Goal: Task Accomplishment & Management: Use online tool/utility

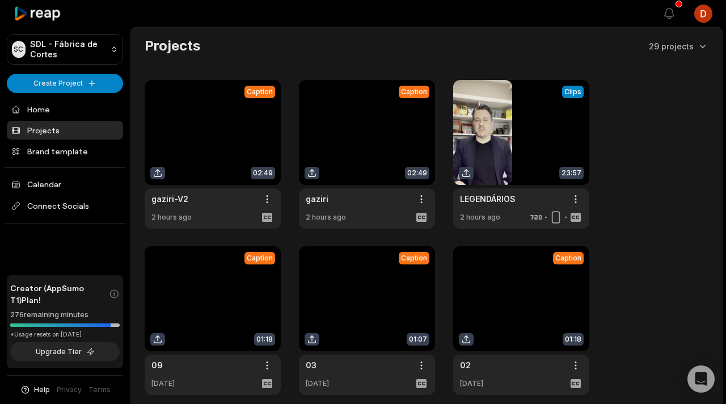
click at [186, 142] on link at bounding box center [213, 154] width 136 height 149
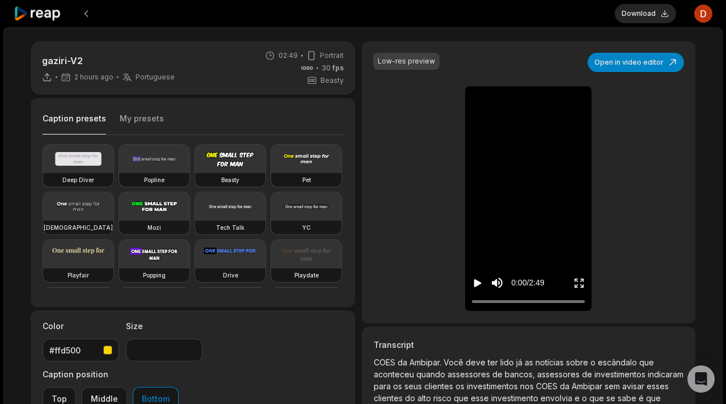
click at [481, 284] on icon "Play video" at bounding box center [477, 282] width 11 height 11
click at [649, 14] on button "Download" at bounding box center [645, 13] width 61 height 19
click at [477, 282] on icon "Pause video" at bounding box center [477, 282] width 11 height 11
click at [60, 15] on icon at bounding box center [38, 13] width 48 height 15
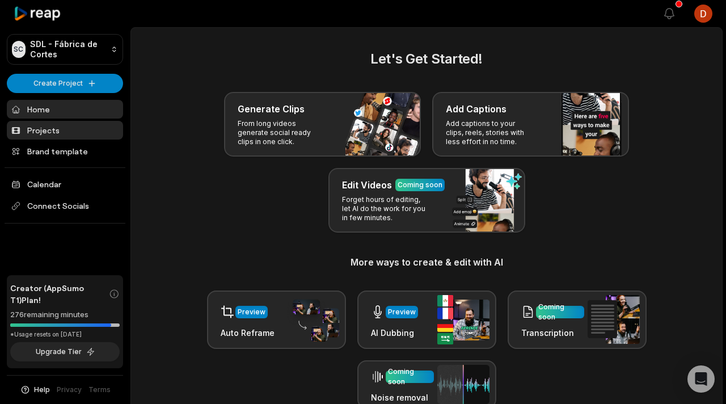
click at [91, 133] on link "Projects" at bounding box center [65, 130] width 116 height 19
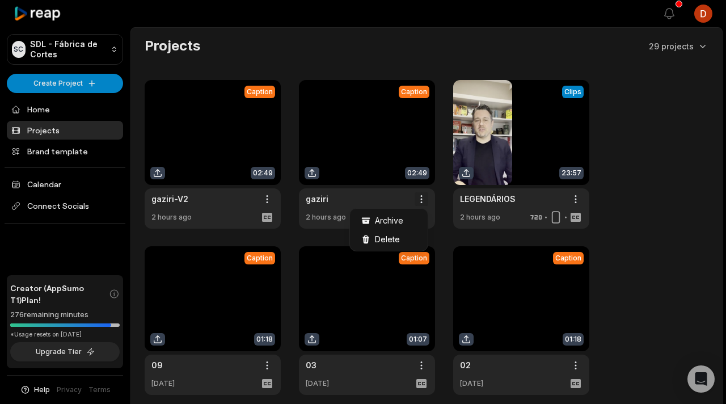
click at [427, 200] on html "SC SDL - Fábrica de Cortes Create Project Home Projects Brand template Calendar…" at bounding box center [363, 202] width 726 height 404
click at [399, 238] on div "Delete" at bounding box center [388, 239] width 73 height 19
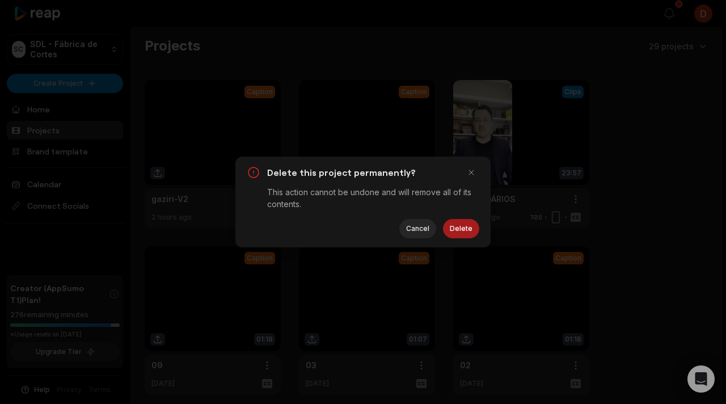
click at [465, 227] on button "Delete" at bounding box center [461, 228] width 36 height 19
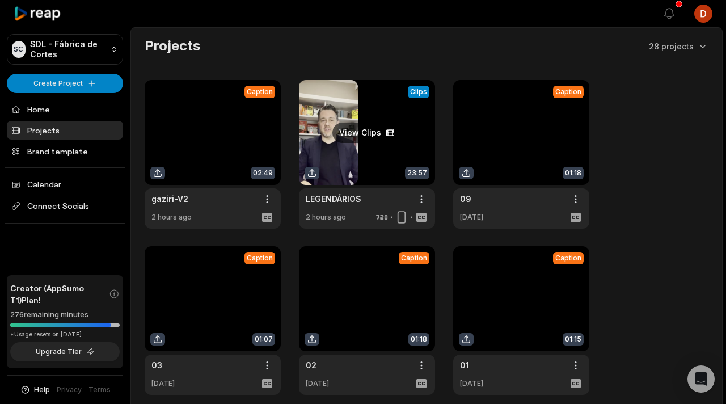
click at [372, 151] on link at bounding box center [367, 154] width 136 height 149
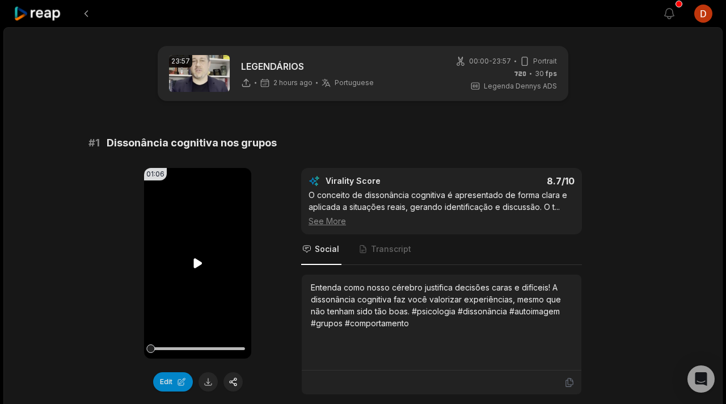
click at [200, 268] on icon at bounding box center [198, 263] width 14 height 14
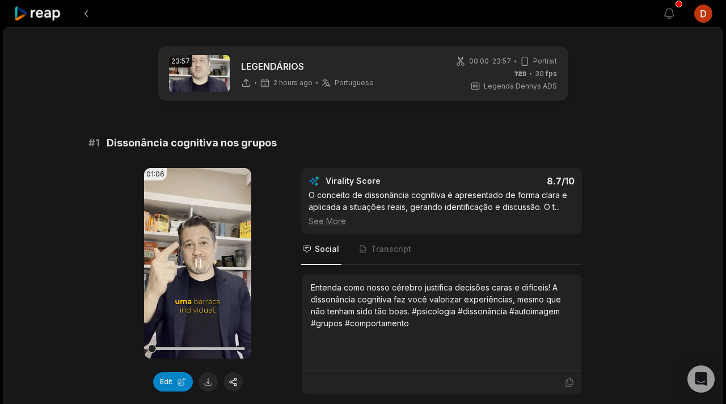
click at [193, 262] on icon at bounding box center [198, 263] width 14 height 14
click at [193, 262] on icon at bounding box center [197, 263] width 9 height 10
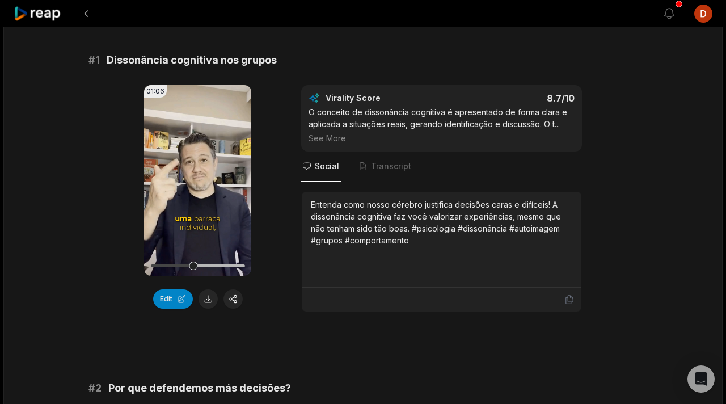
scroll to position [75, 0]
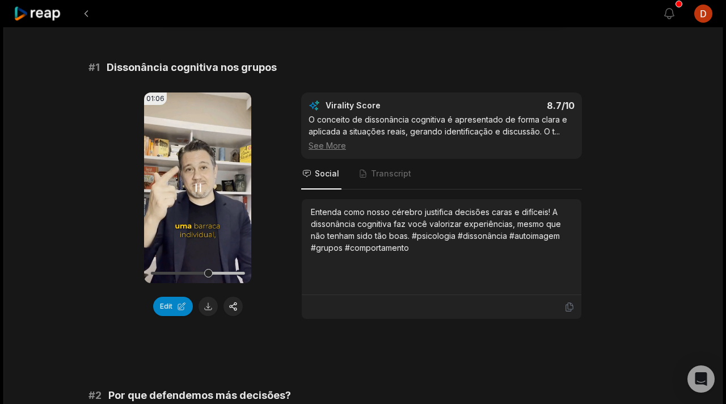
click at [194, 179] on video "Your browser does not support mp4 format." at bounding box center [197, 187] width 107 height 191
click at [210, 186] on video "Your browser does not support mp4 format." at bounding box center [197, 187] width 107 height 191
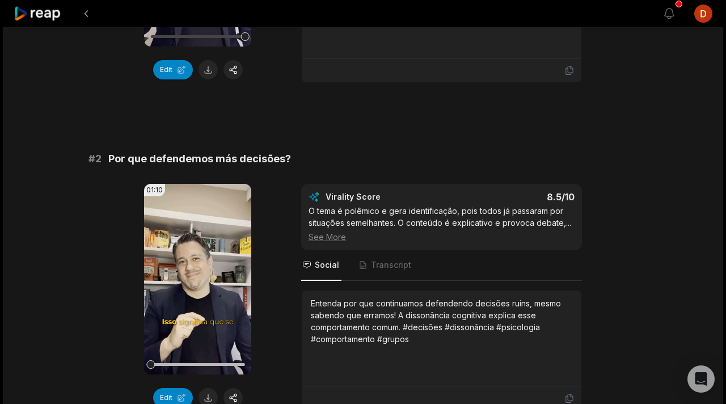
scroll to position [416, 0]
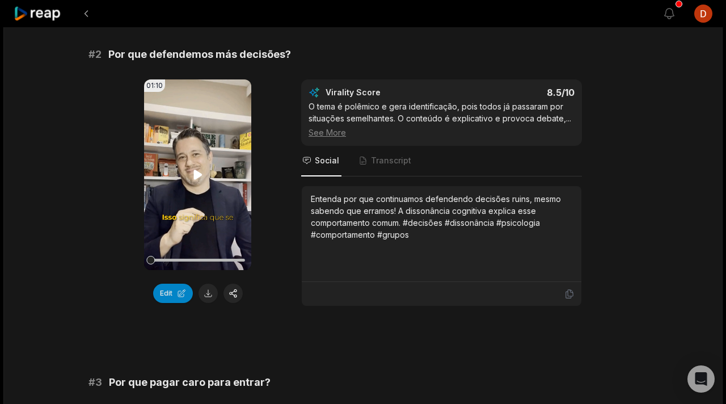
click at [197, 183] on video "Your browser does not support mp4 format." at bounding box center [197, 174] width 107 height 191
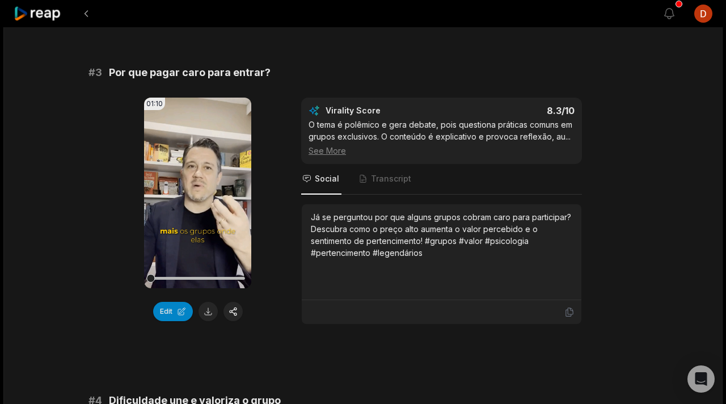
scroll to position [745, 0]
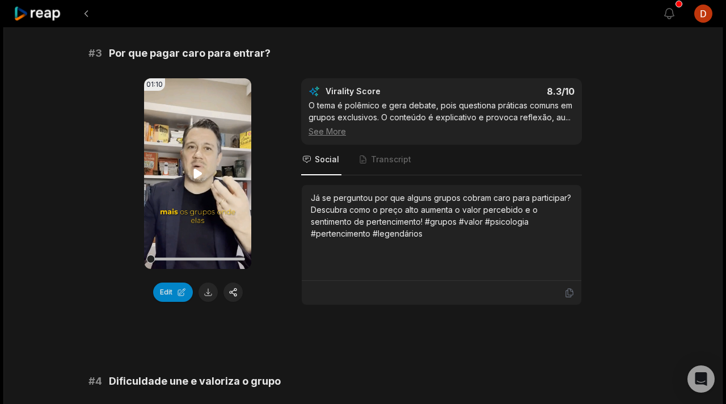
click at [218, 181] on video "Your browser does not support mp4 format." at bounding box center [197, 173] width 107 height 191
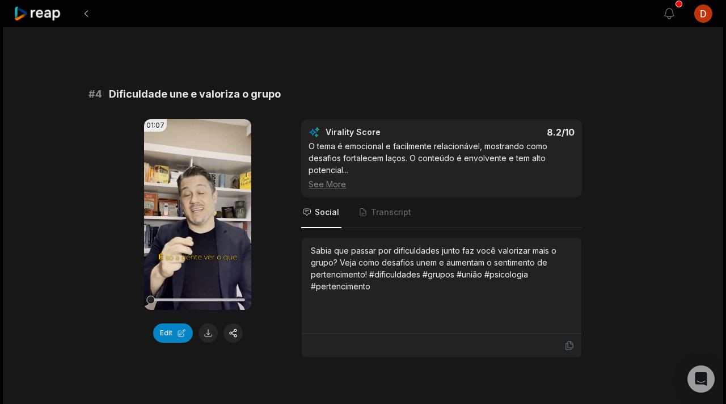
scroll to position [1056, 0]
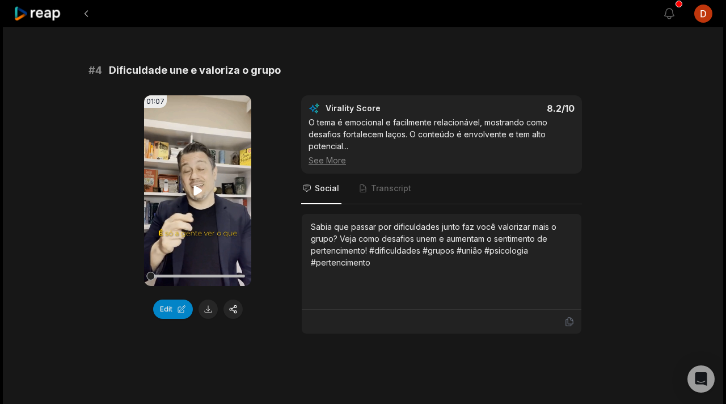
click at [191, 184] on icon at bounding box center [198, 191] width 14 height 14
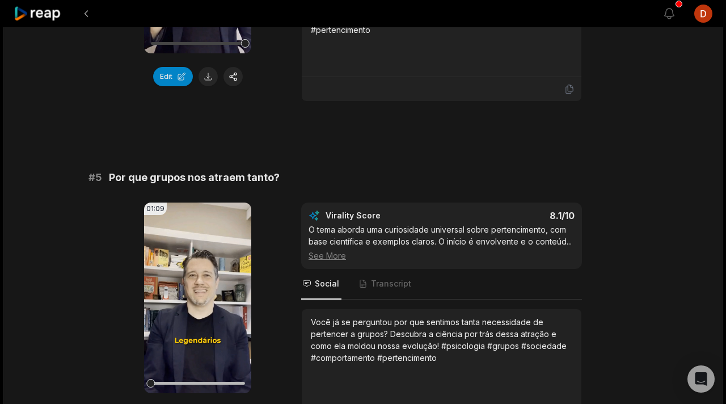
scroll to position [1312, 0]
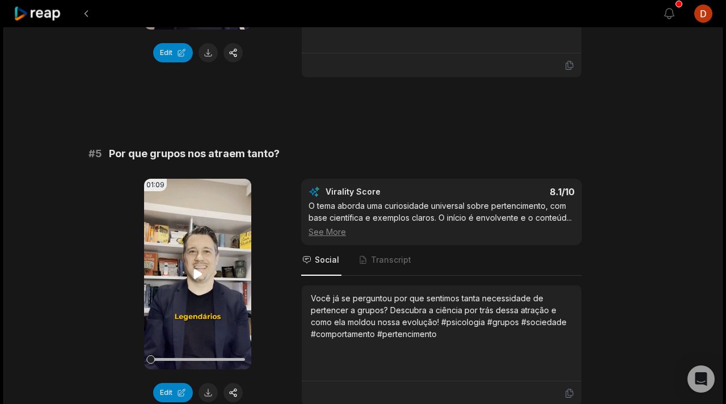
click at [217, 254] on video "Your browser does not support mp4 format." at bounding box center [197, 274] width 107 height 191
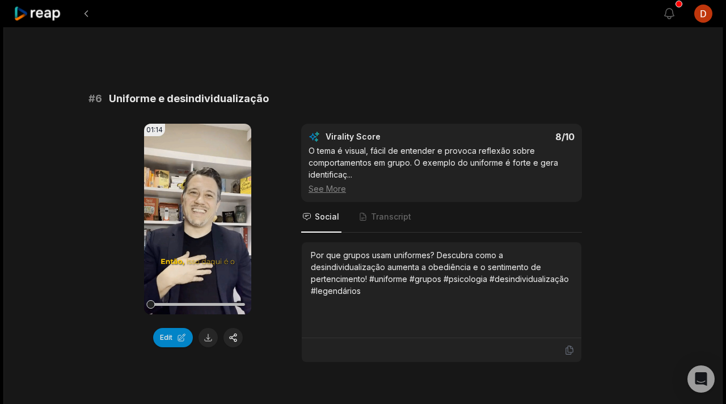
scroll to position [1724, 0]
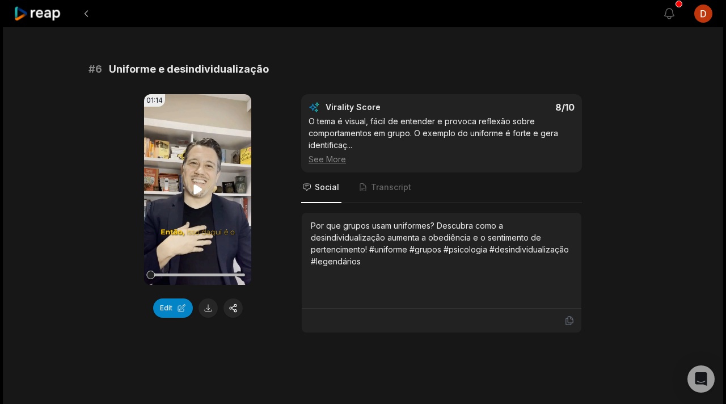
click at [198, 188] on icon at bounding box center [197, 189] width 9 height 10
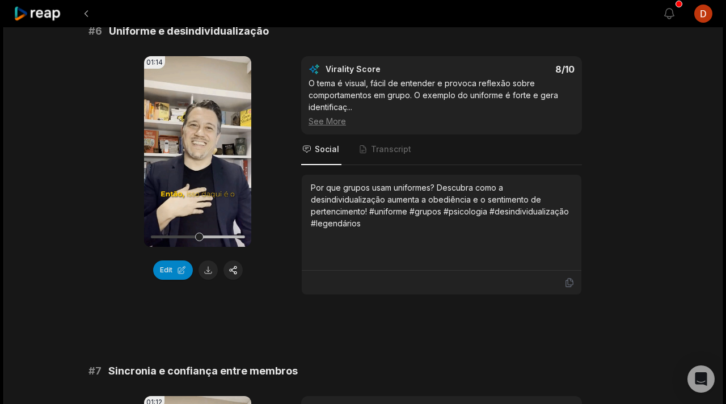
scroll to position [1763, 0]
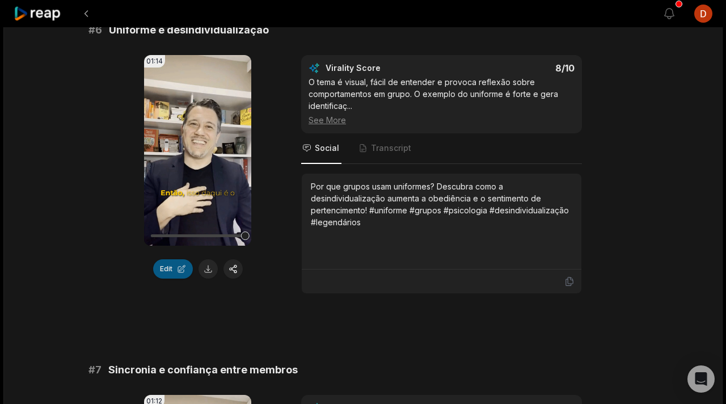
click at [178, 272] on button "Edit" at bounding box center [173, 268] width 40 height 19
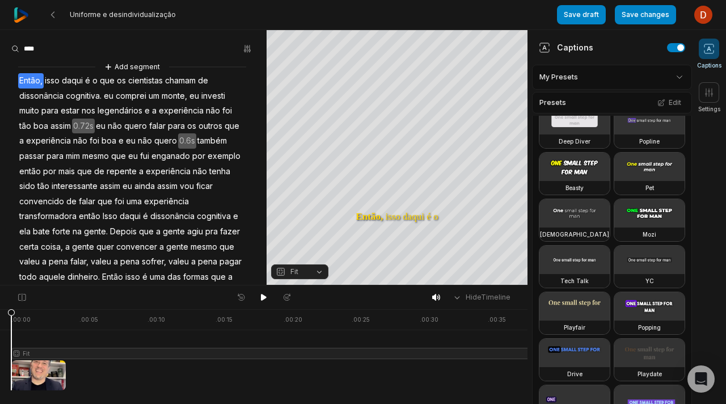
scroll to position [18, 0]
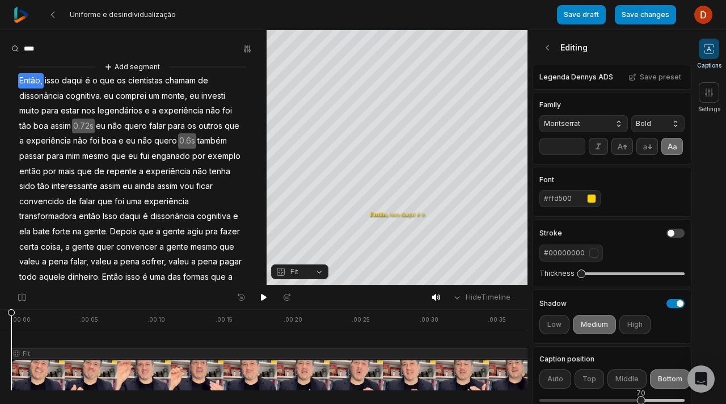
click at [578, 148] on input "**" at bounding box center [562, 146] width 46 height 17
click at [578, 143] on input "**" at bounding box center [562, 146] width 46 height 17
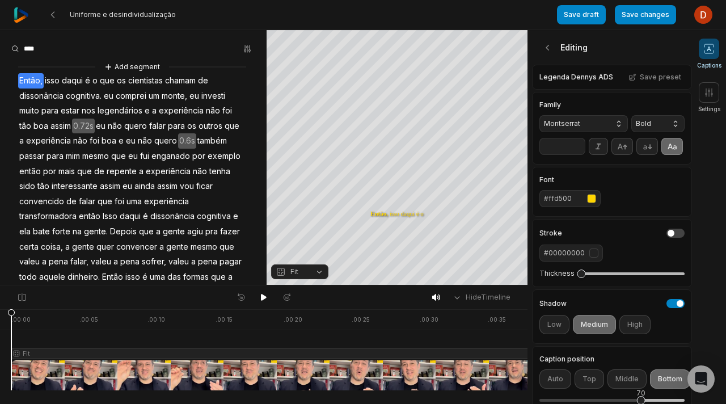
click at [578, 143] on input "**" at bounding box center [562, 146] width 46 height 17
click at [577, 148] on input "**" at bounding box center [562, 146] width 46 height 17
click at [266, 297] on icon at bounding box center [263, 297] width 9 height 9
click at [575, 142] on input "**" at bounding box center [562, 146] width 46 height 17
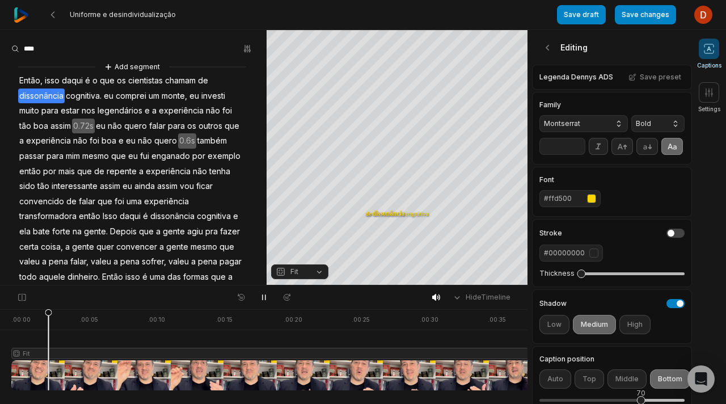
click at [575, 142] on input "**" at bounding box center [562, 146] width 46 height 17
click at [577, 147] on input "**" at bounding box center [562, 146] width 46 height 17
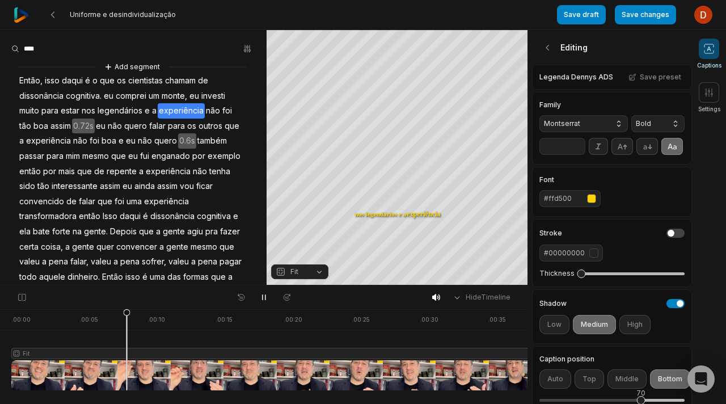
click at [578, 141] on input "**" at bounding box center [562, 146] width 46 height 17
click at [578, 143] on input "**" at bounding box center [562, 146] width 46 height 17
type input "**"
click at [578, 143] on input "**" at bounding box center [562, 146] width 46 height 17
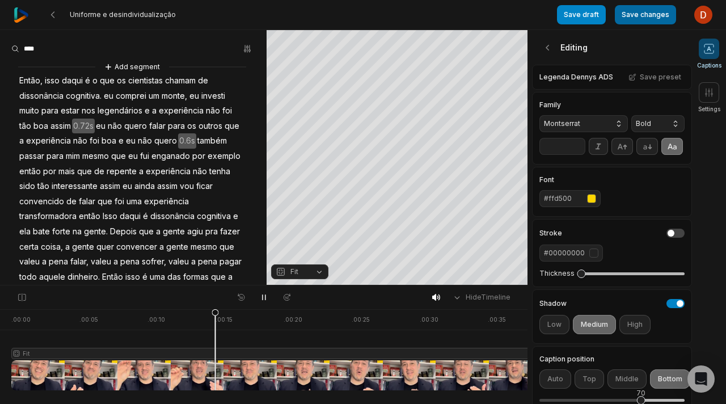
click at [624, 20] on button "Save changes" at bounding box center [645, 14] width 61 height 19
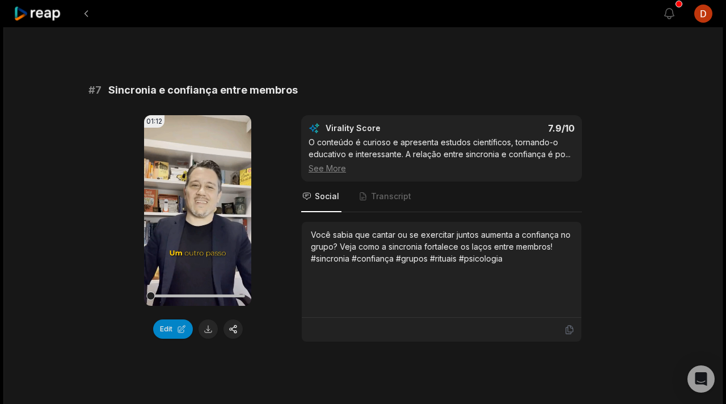
scroll to position [2046, 0]
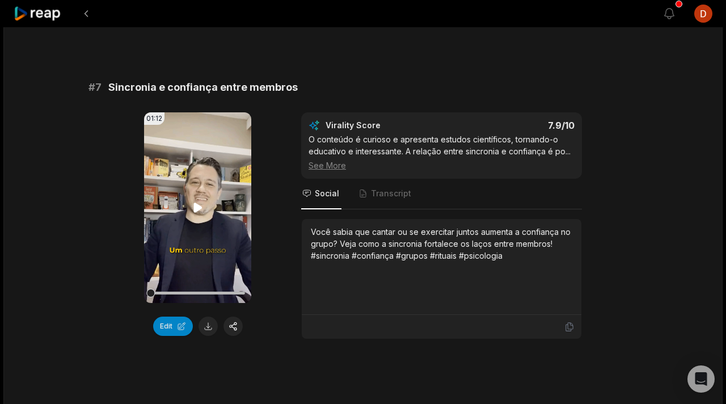
click at [215, 222] on video "Your browser does not support mp4 format." at bounding box center [197, 207] width 107 height 191
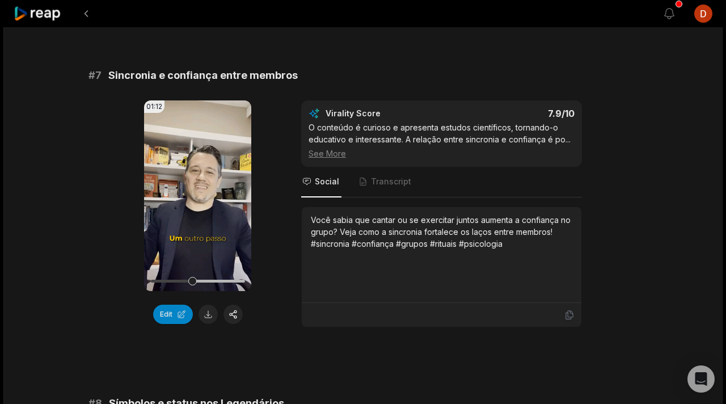
scroll to position [2060, 0]
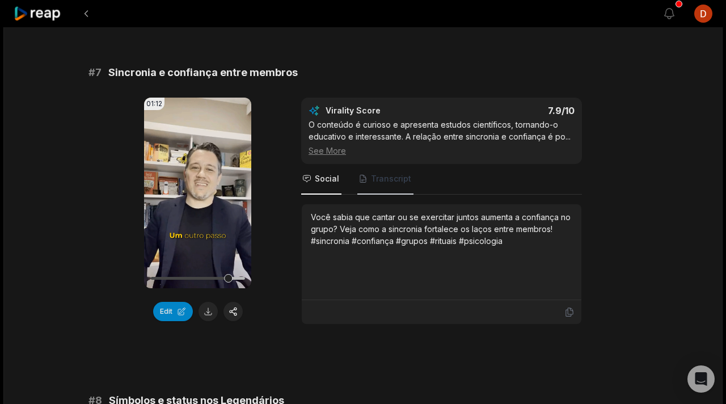
click at [395, 181] on span "Transcript" at bounding box center [391, 178] width 40 height 11
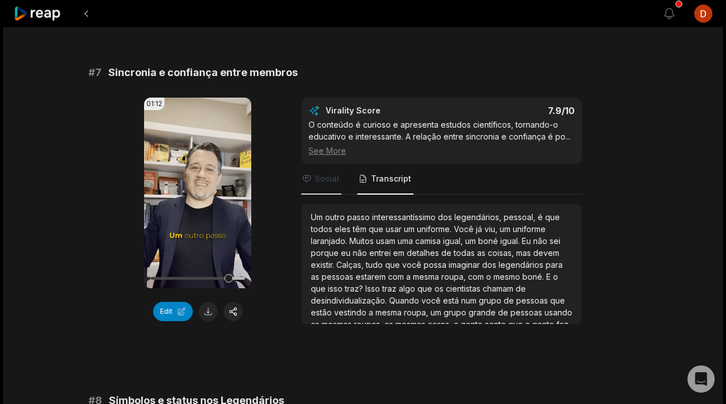
click at [316, 172] on span "Social" at bounding box center [321, 179] width 40 height 31
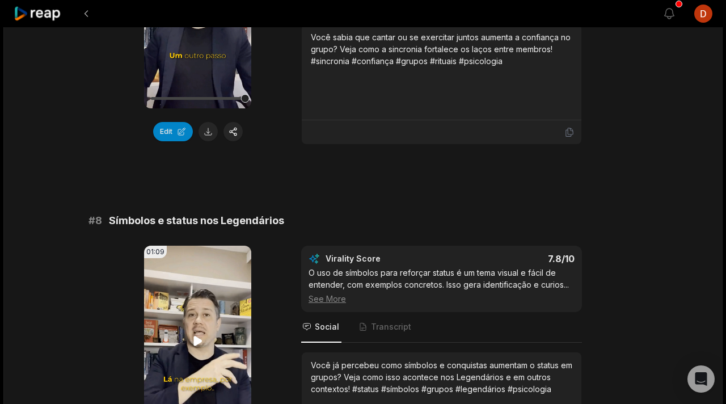
click at [217, 312] on video "Your browser does not support mp4 format." at bounding box center [197, 340] width 107 height 191
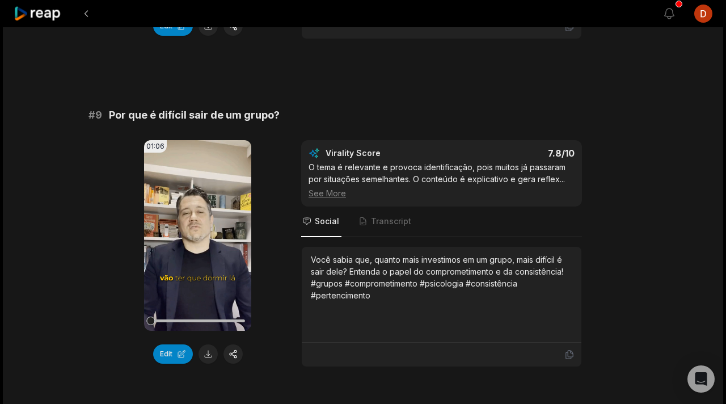
scroll to position [2681, 0]
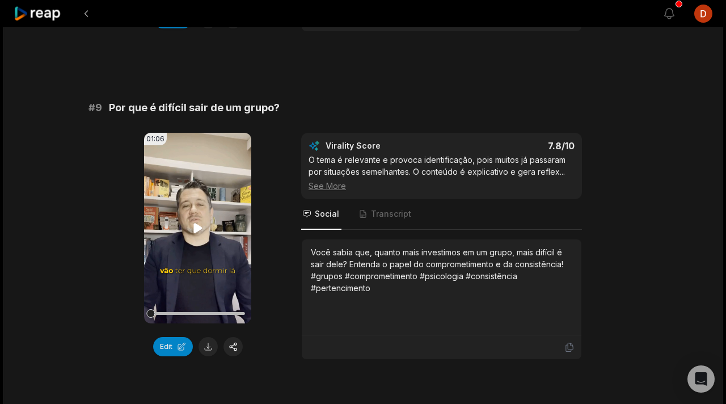
click at [215, 230] on video "Your browser does not support mp4 format." at bounding box center [197, 228] width 107 height 191
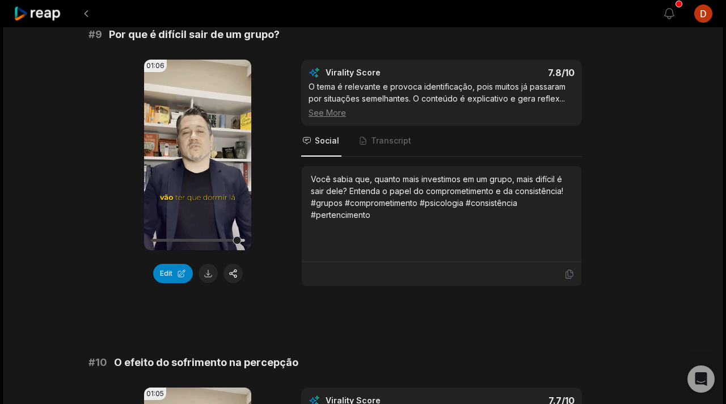
scroll to position [2753, 0]
click at [182, 273] on button "Edit" at bounding box center [173, 273] width 40 height 19
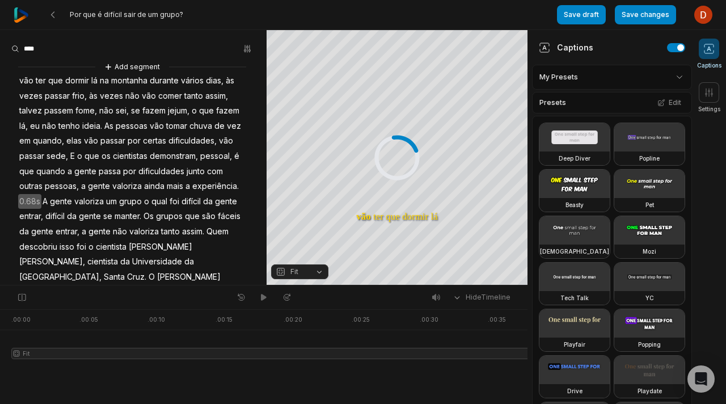
click at [671, 83] on html "Por que é difícil sair de um grupo? Save draft Save changes Open user menu Capt…" at bounding box center [363, 202] width 726 height 404
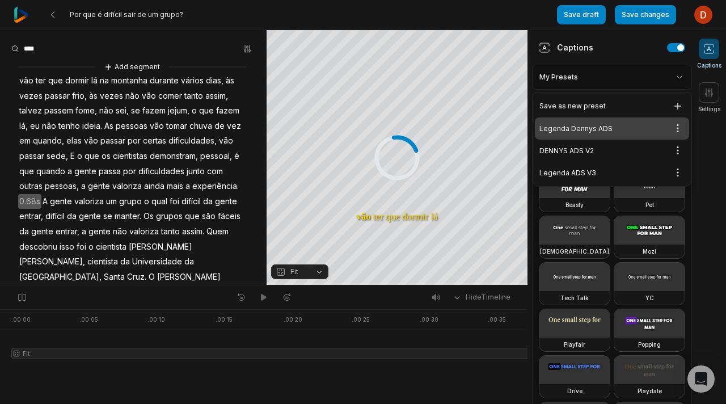
click at [649, 125] on div "Legenda Dennys ADS Open options" at bounding box center [612, 128] width 154 height 22
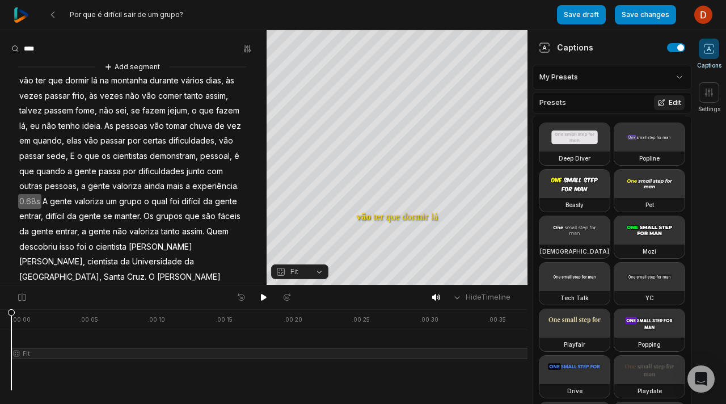
click at [676, 99] on button "Edit" at bounding box center [669, 102] width 31 height 15
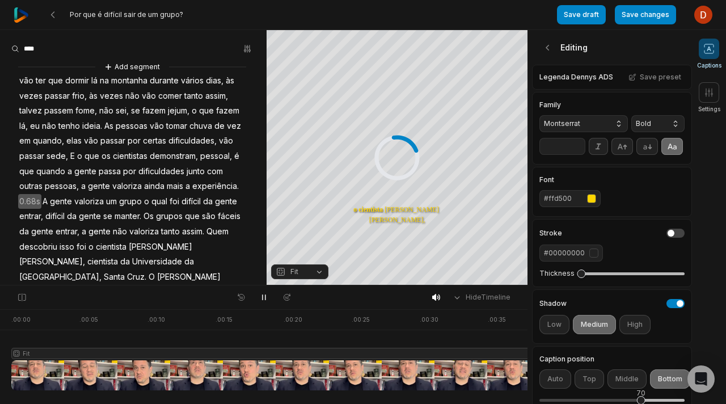
click at [311, 318] on div at bounding box center [460, 349] width 899 height 81
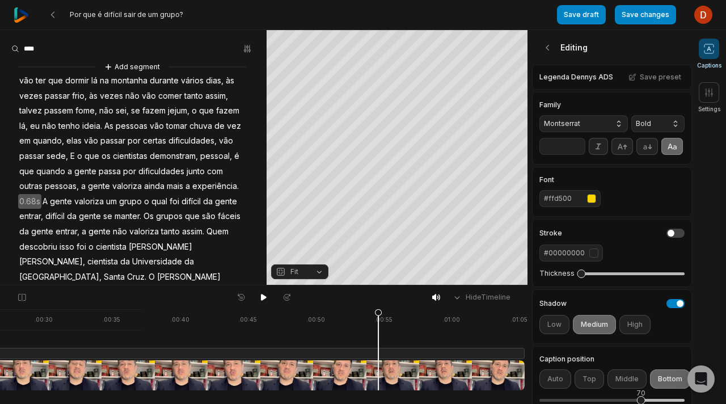
click at [399, 368] on div at bounding box center [75, 349] width 899 height 81
click at [396, 318] on div at bounding box center [75, 349] width 899 height 81
click at [359, 337] on div at bounding box center [75, 349] width 899 height 81
drag, startPoint x: 316, startPoint y: 268, endPoint x: 327, endPoint y: 279, distance: 15.6
click at [316, 268] on button "Fit" at bounding box center [299, 271] width 57 height 15
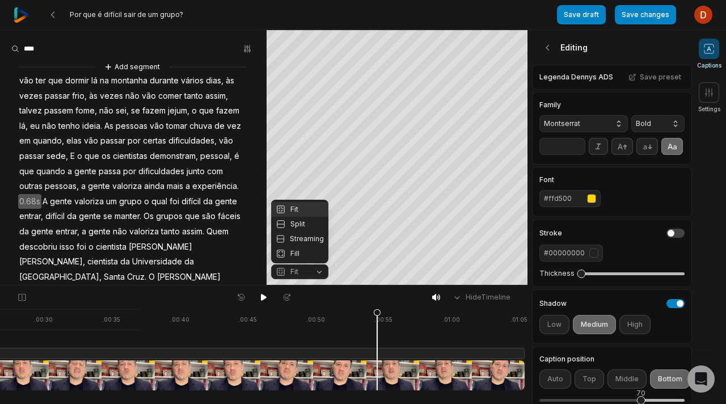
click at [408, 356] on body "Por que é difícil sair de um grupo? Save draft Save changes Open user menu Capt…" at bounding box center [363, 202] width 726 height 404
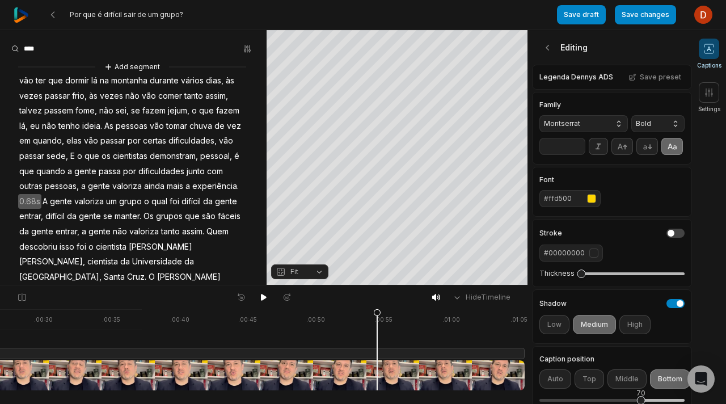
click at [408, 356] on div at bounding box center [75, 349] width 899 height 81
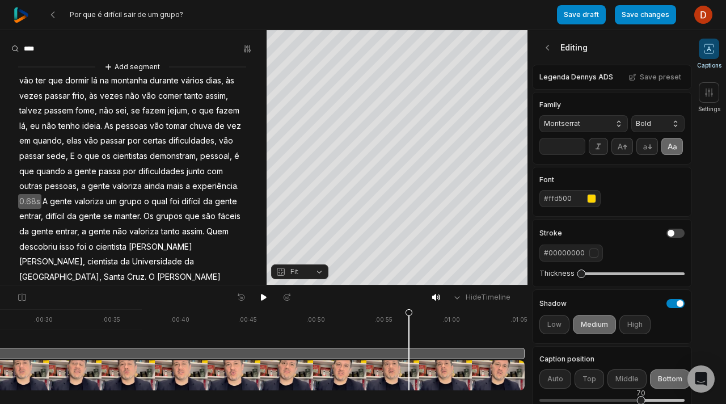
click at [408, 369] on icon at bounding box center [409, 349] width 8 height 82
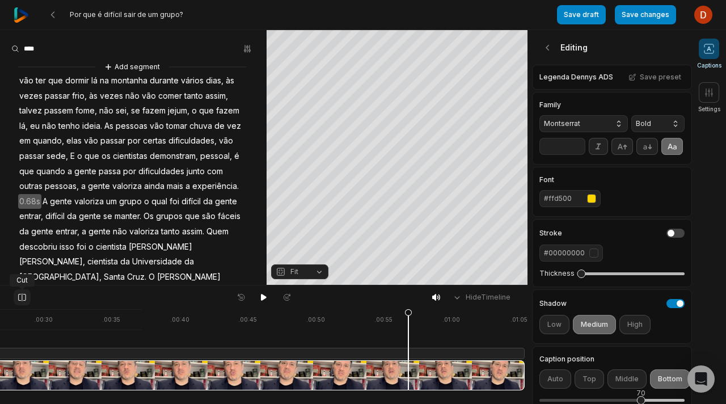
click at [20, 297] on icon at bounding box center [22, 297] width 10 height 9
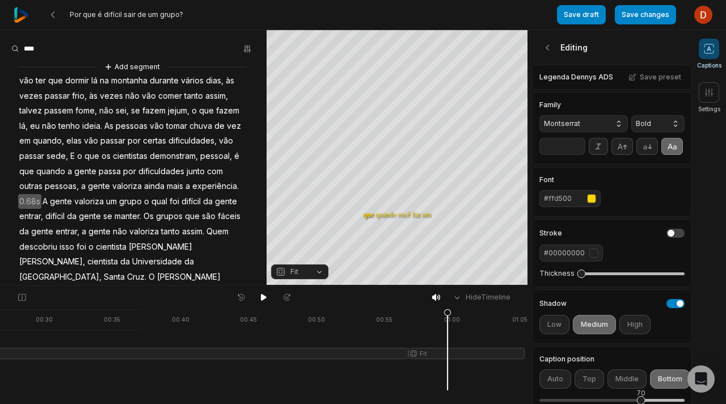
click at [447, 353] on div at bounding box center [75, 349] width 899 height 81
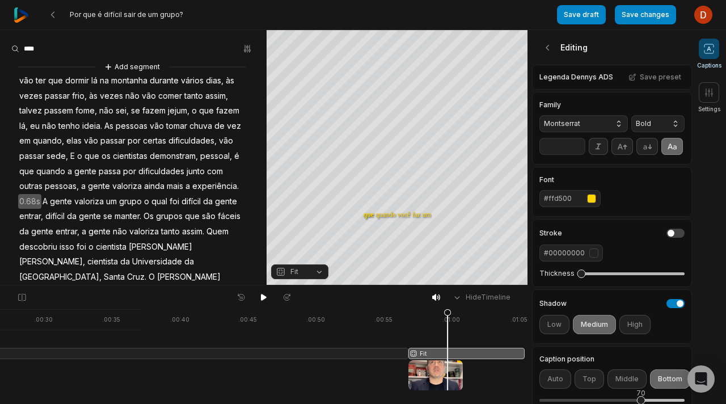
click at [372, 352] on div at bounding box center [75, 349] width 899 height 81
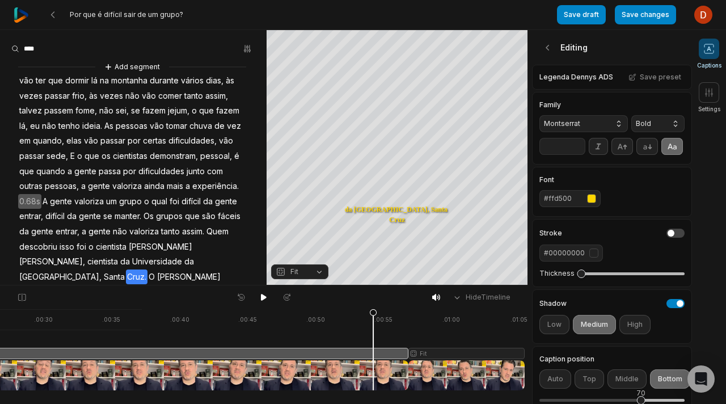
click at [397, 367] on div at bounding box center [75, 349] width 899 height 81
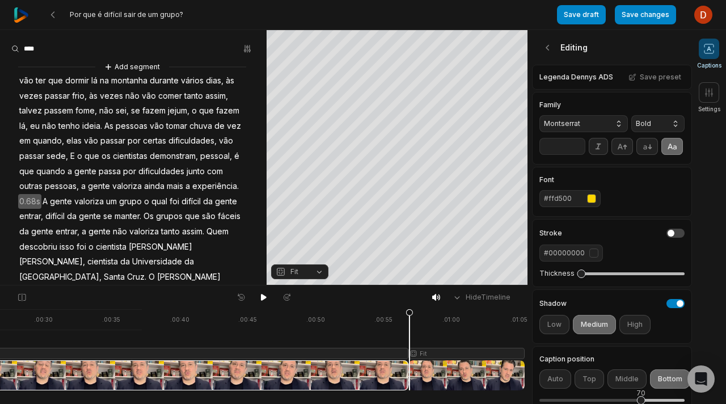
drag, startPoint x: 397, startPoint y: 333, endPoint x: 56, endPoint y: 193, distance: 368.7
click at [406, 332] on icon at bounding box center [409, 352] width 7 height 86
click at [44, 200] on span "A" at bounding box center [44, 201] width 7 height 15
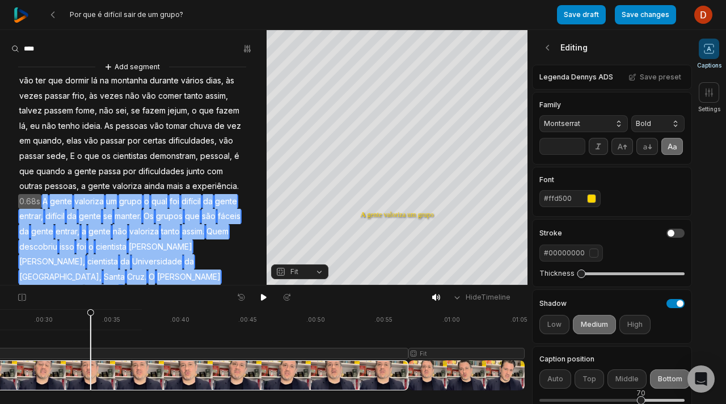
click at [84, 284] on span "descobriu" at bounding box center [104, 291] width 40 height 15
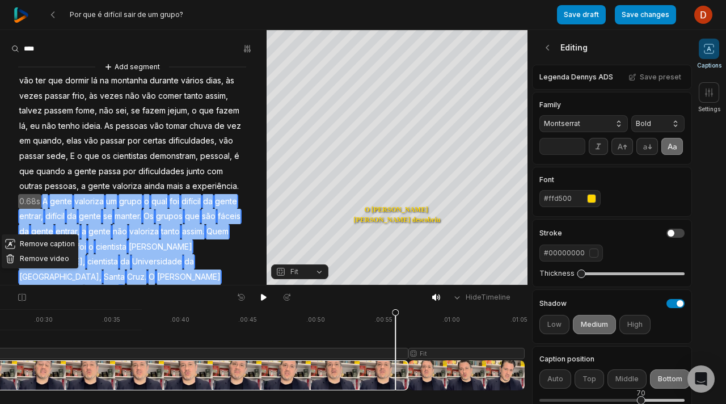
click at [54, 256] on button "Remove video" at bounding box center [40, 258] width 77 height 15
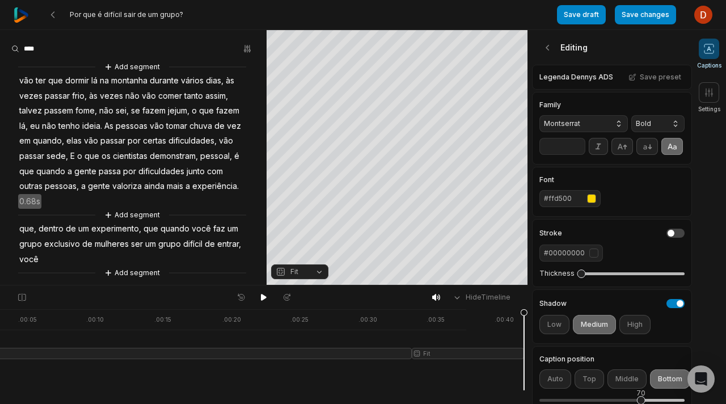
scroll to position [0, 61]
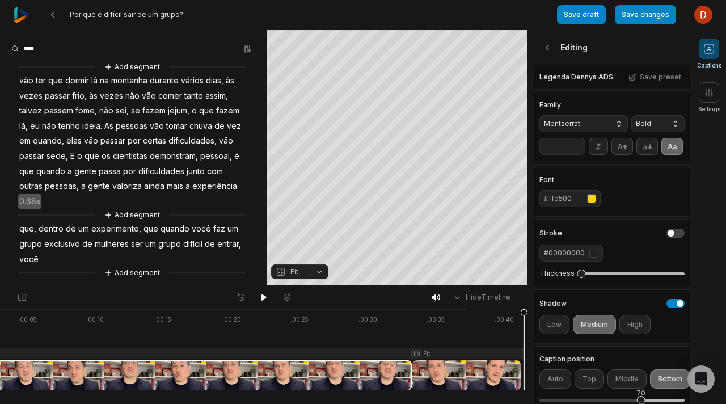
click at [59, 229] on span "dentro" at bounding box center [50, 228] width 27 height 15
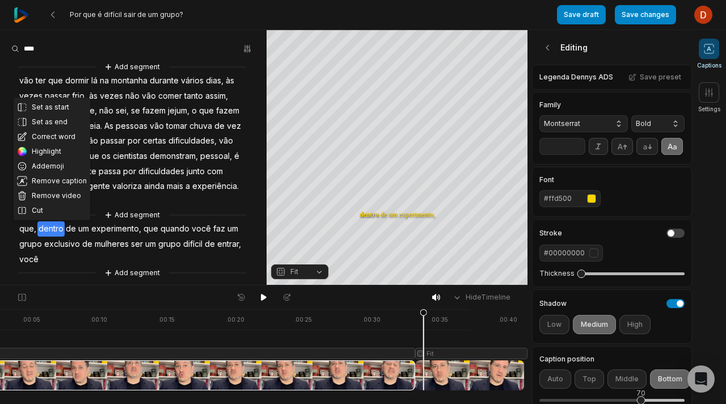
click at [22, 230] on span "que," at bounding box center [27, 228] width 19 height 15
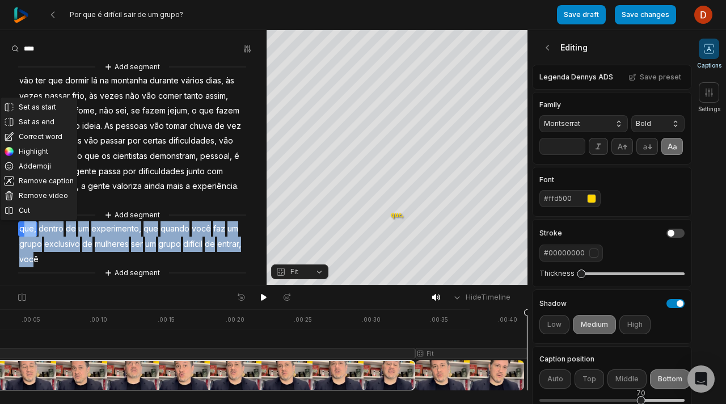
click at [35, 258] on span "você" at bounding box center [29, 259] width 22 height 15
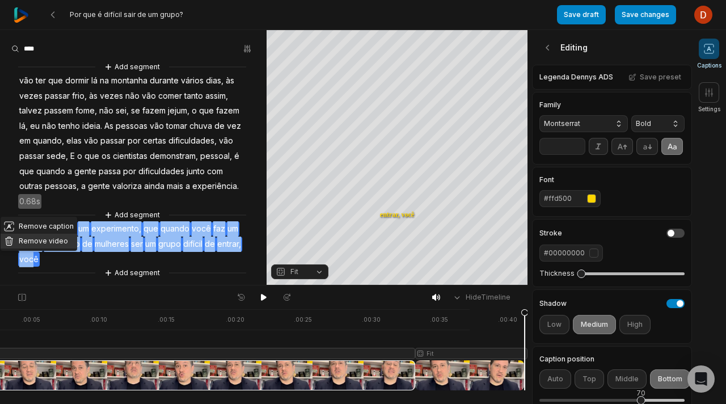
click at [39, 238] on button "Remove video" at bounding box center [39, 241] width 77 height 15
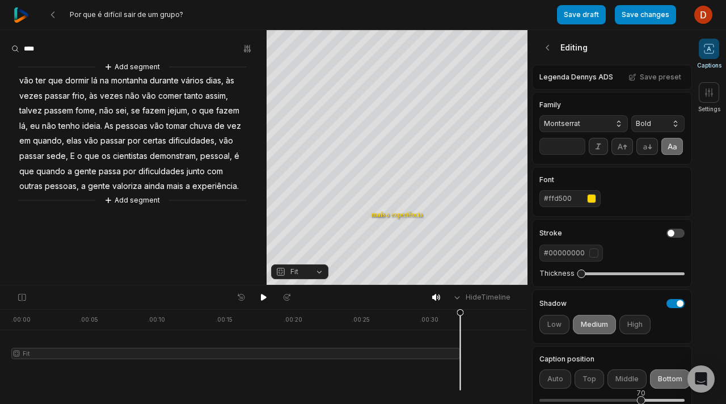
scroll to position [0, 0]
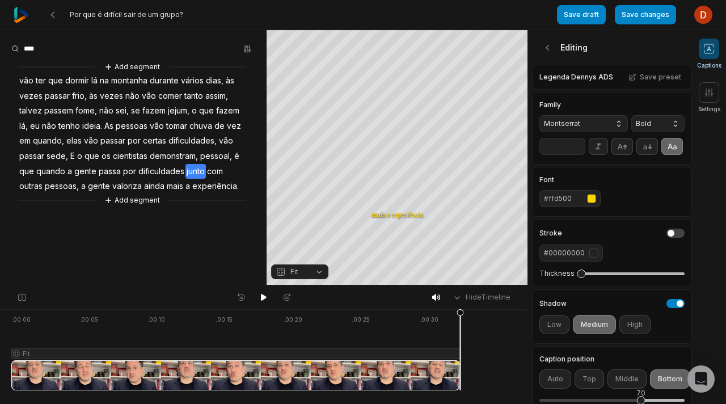
click at [197, 174] on span "junto" at bounding box center [195, 171] width 20 height 15
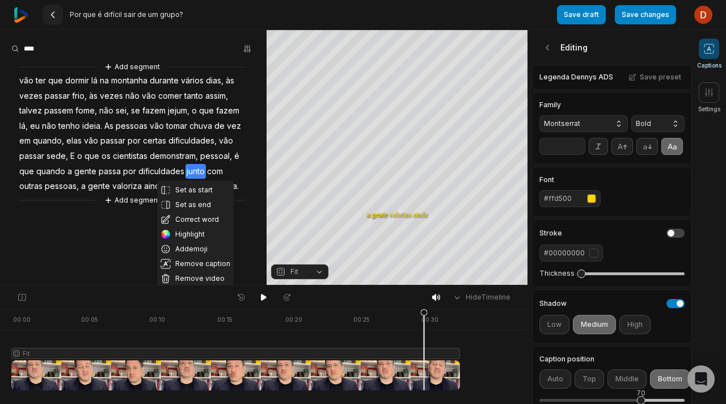
click at [49, 20] on button at bounding box center [53, 15] width 20 height 20
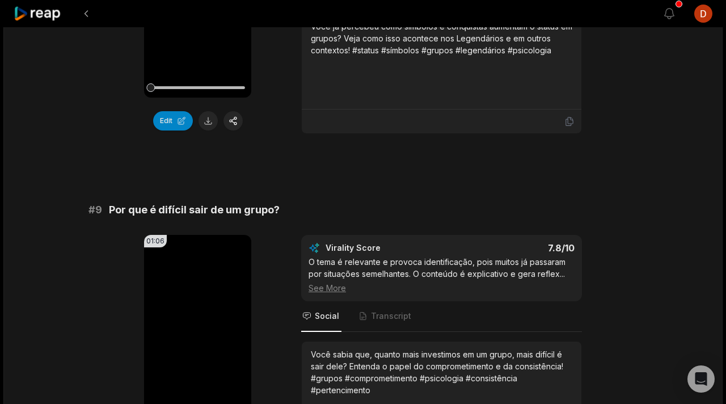
scroll to position [2532, 0]
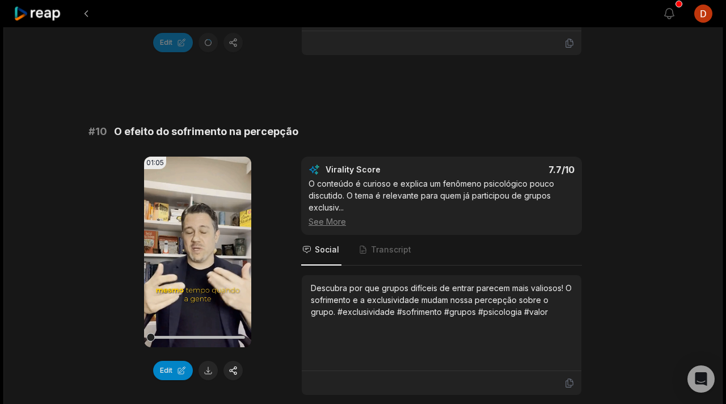
scroll to position [3045, 0]
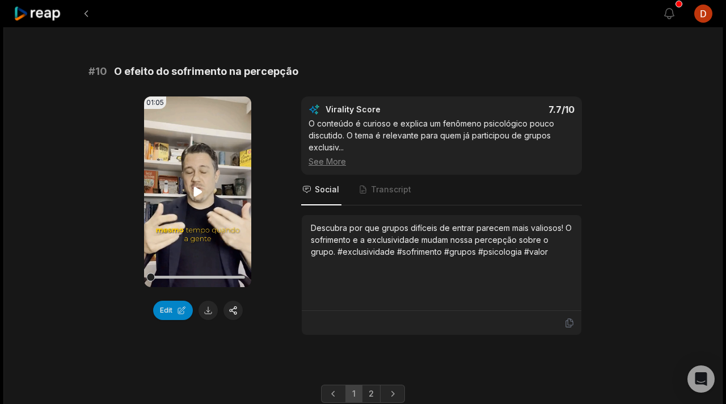
click at [200, 206] on video "Your browser does not support mp4 format." at bounding box center [197, 191] width 107 height 191
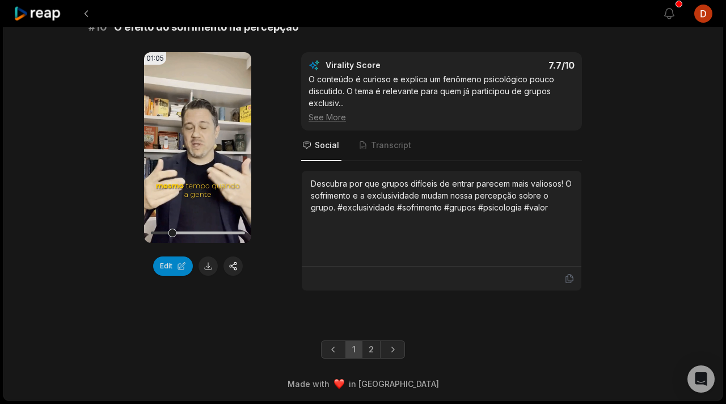
scroll to position [3068, 0]
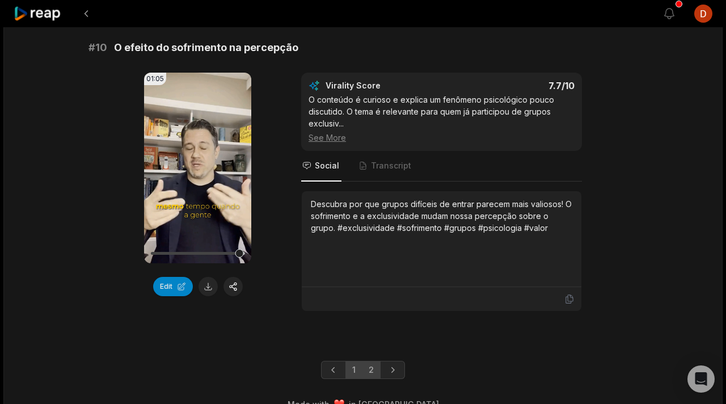
click at [374, 361] on link "2" at bounding box center [371, 370] width 19 height 18
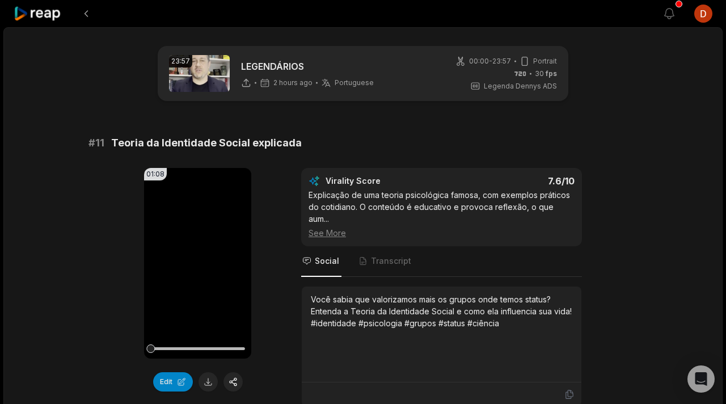
scroll to position [18, 0]
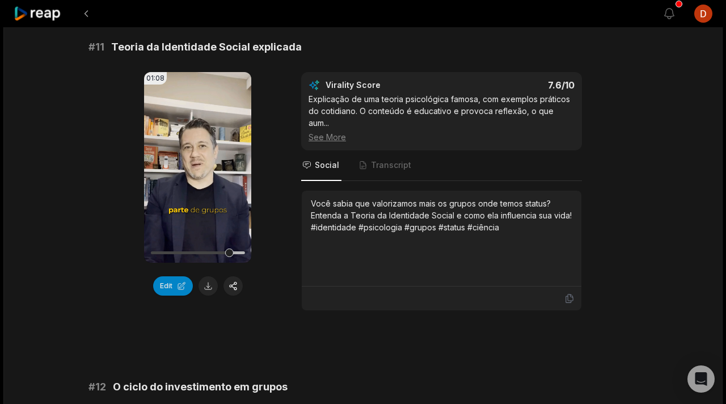
click at [433, 41] on div "# 11 Teoria da Identidade Social explicada" at bounding box center [362, 47] width 549 height 16
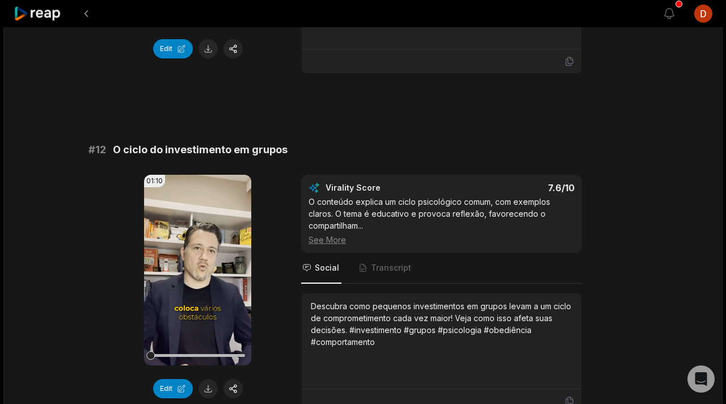
scroll to position [367, 0]
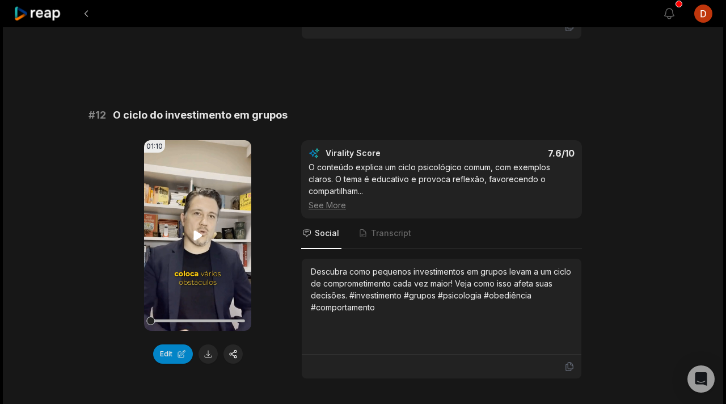
click at [201, 232] on video "Your browser does not support mp4 format." at bounding box center [197, 235] width 107 height 191
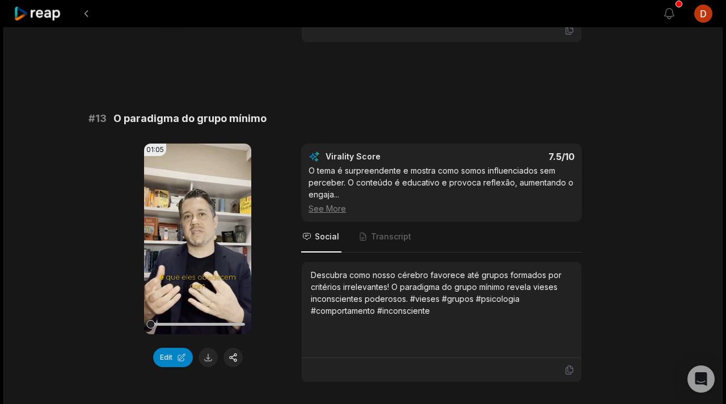
scroll to position [740, 0]
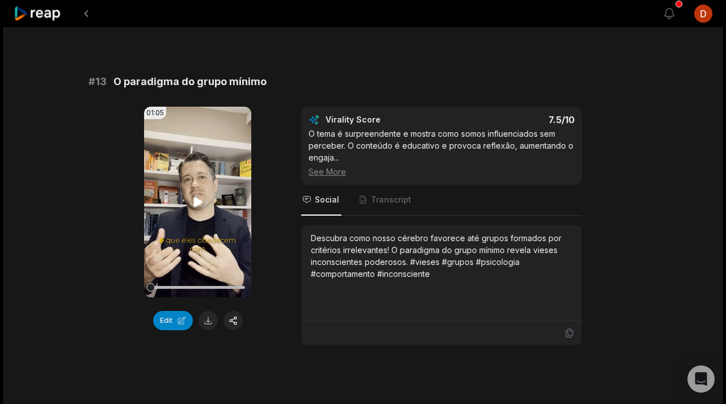
click at [192, 195] on icon at bounding box center [198, 202] width 14 height 14
click at [175, 311] on button "Edit" at bounding box center [173, 320] width 40 height 19
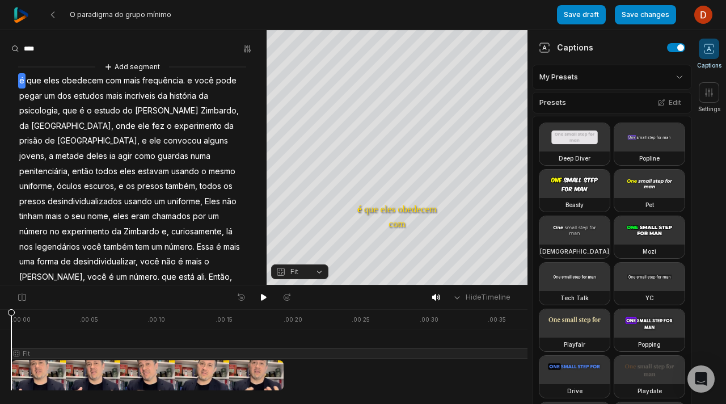
click at [31, 94] on span "pegar" at bounding box center [30, 95] width 25 height 15
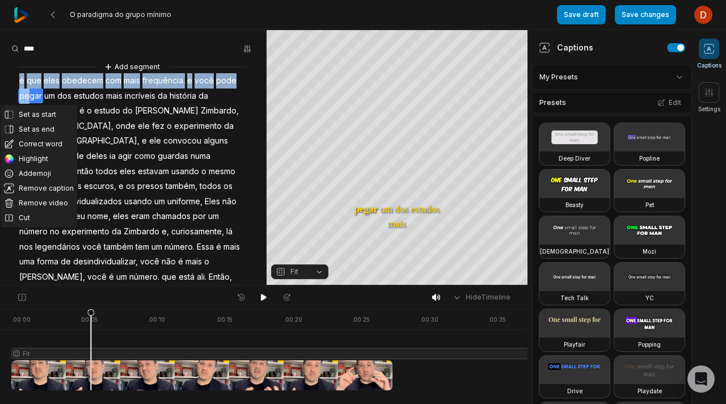
click at [19, 81] on span "é" at bounding box center [21, 80] width 7 height 15
